Goal: Navigation & Orientation: Go to known website

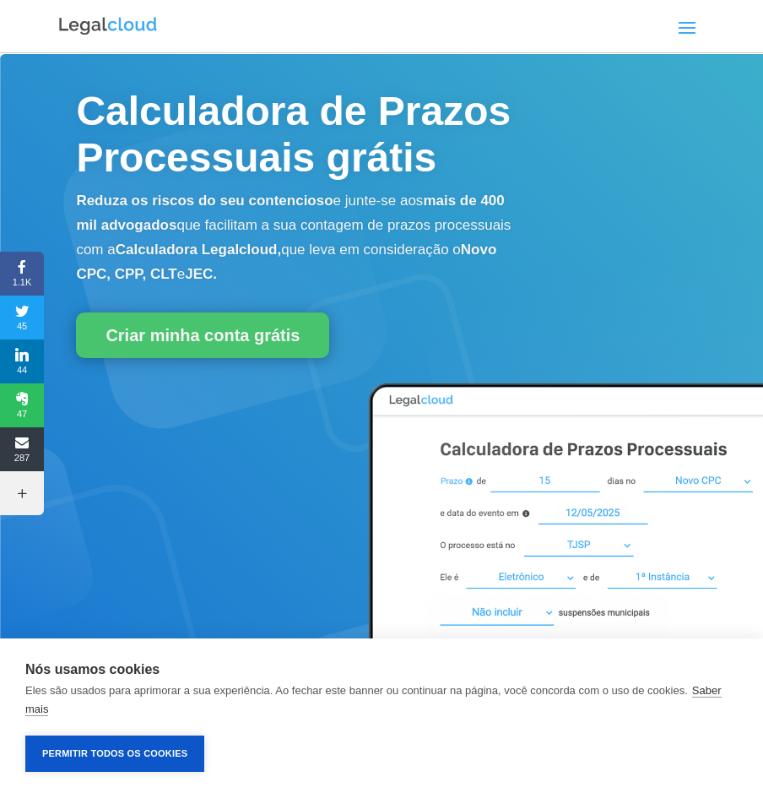
click at [693, 32] on span at bounding box center [687, 27] width 27 height 27
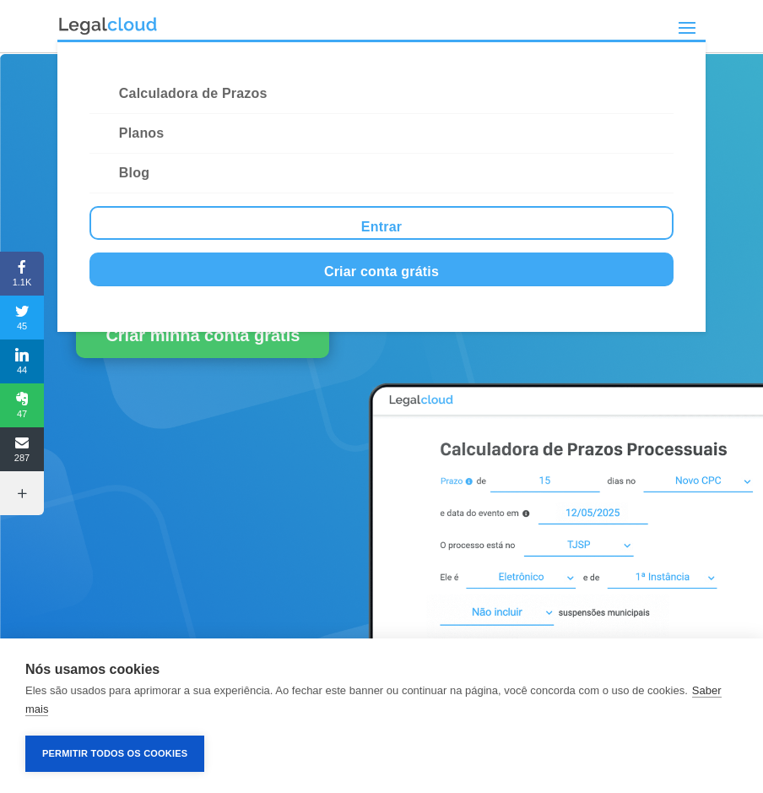
click at [685, 25] on span at bounding box center [687, 27] width 27 height 27
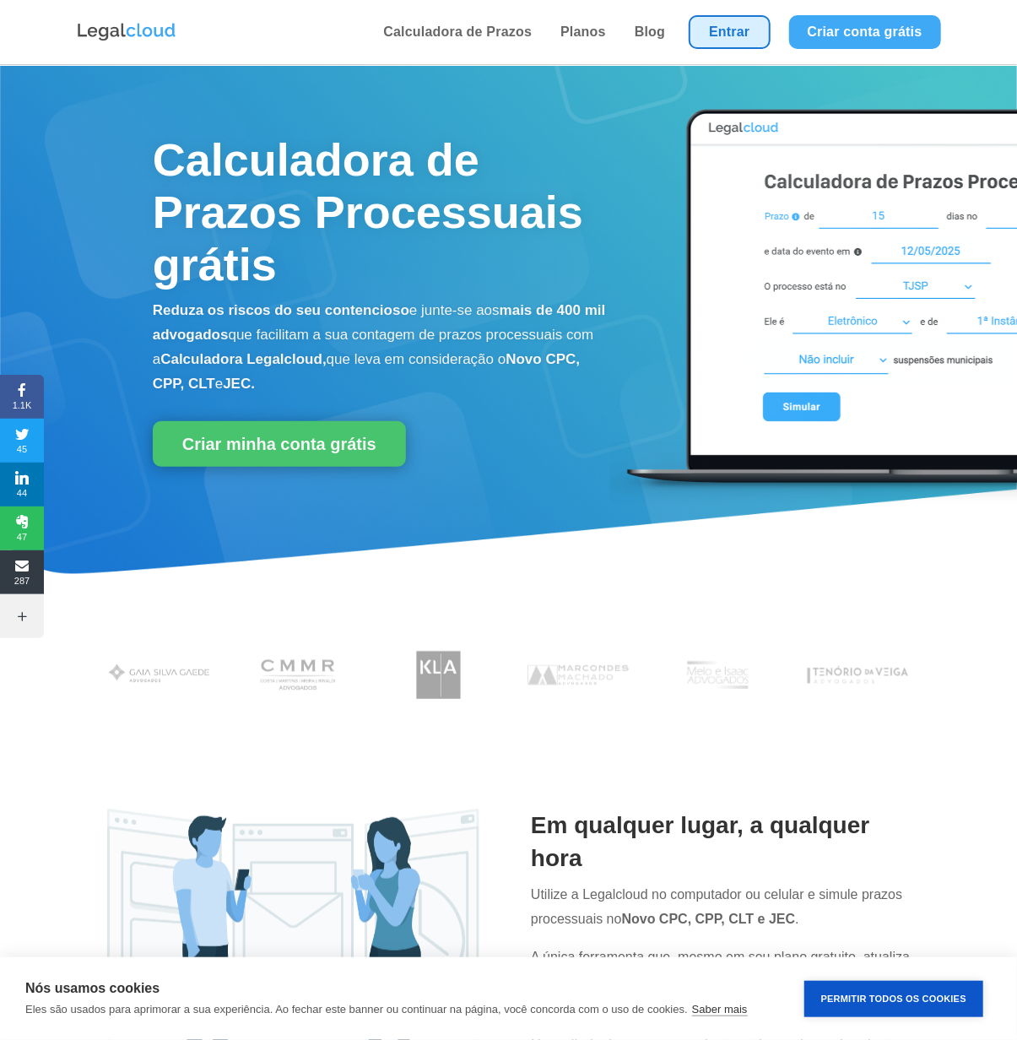
click at [730, 28] on link "Entrar" at bounding box center [729, 32] width 81 height 34
click at [744, 39] on link "Entrar" at bounding box center [729, 32] width 81 height 34
